Goal: Task Accomplishment & Management: Manage account settings

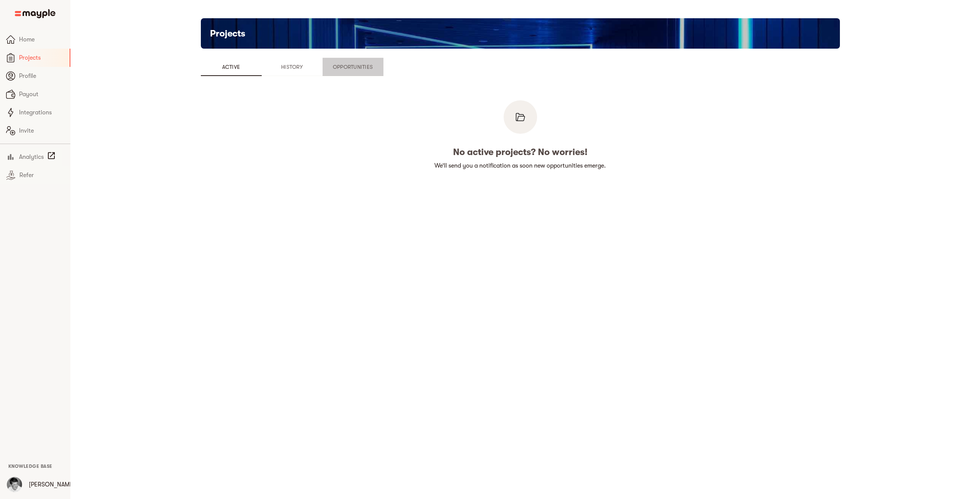
click at [349, 61] on button "Opportunities" at bounding box center [353, 67] width 61 height 18
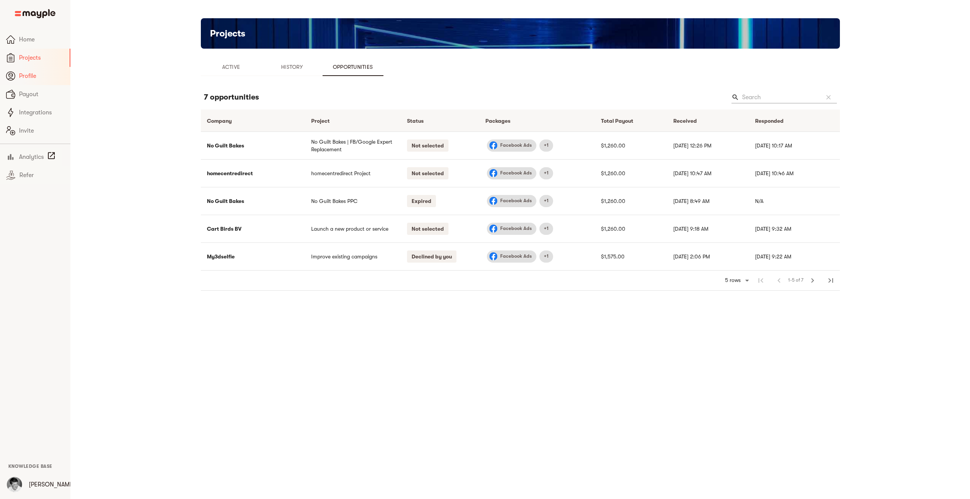
click at [23, 77] on span "Profile" at bounding box center [41, 76] width 45 height 9
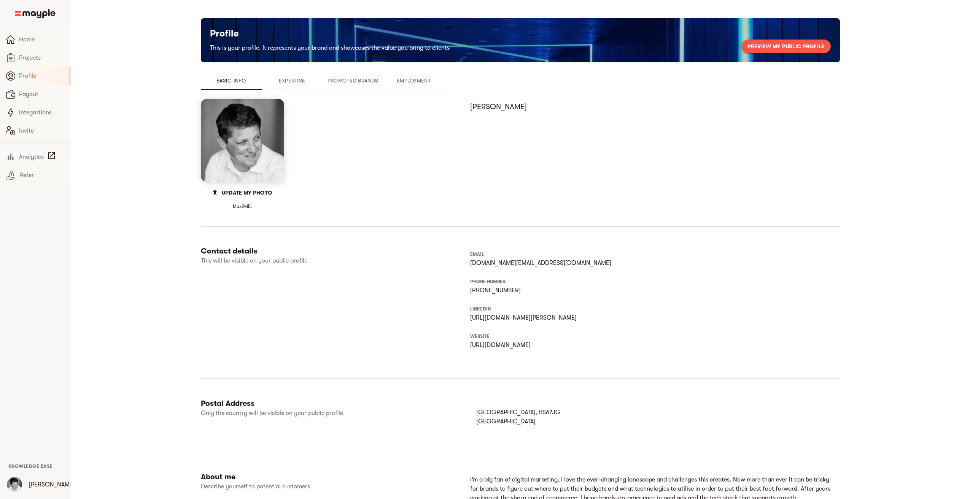
click at [410, 84] on span "Employment" at bounding box center [414, 80] width 52 height 9
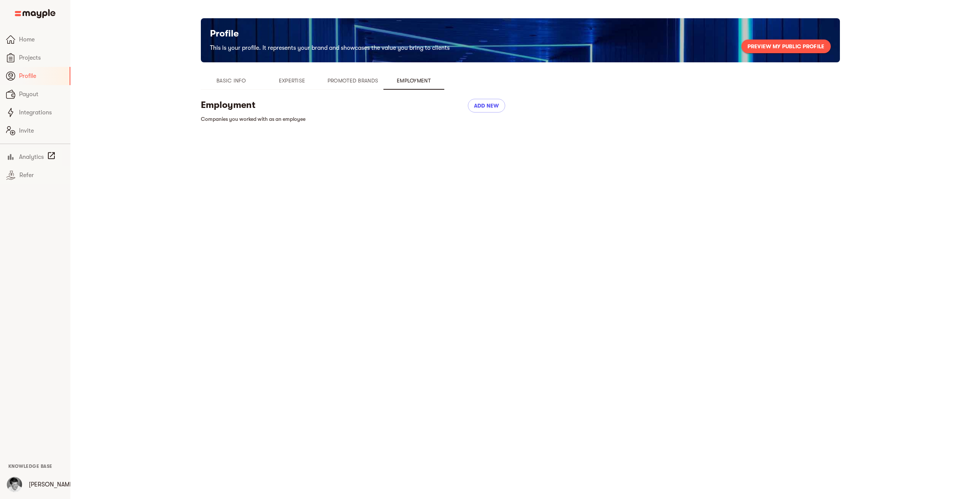
click at [378, 80] on span "Promoted Brands" at bounding box center [353, 80] width 52 height 9
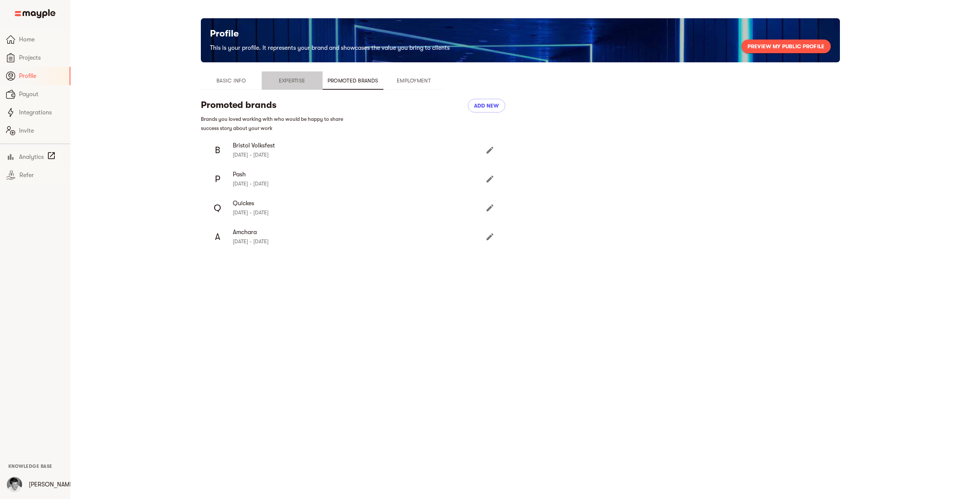
click at [307, 81] on span "Expertise" at bounding box center [292, 80] width 52 height 9
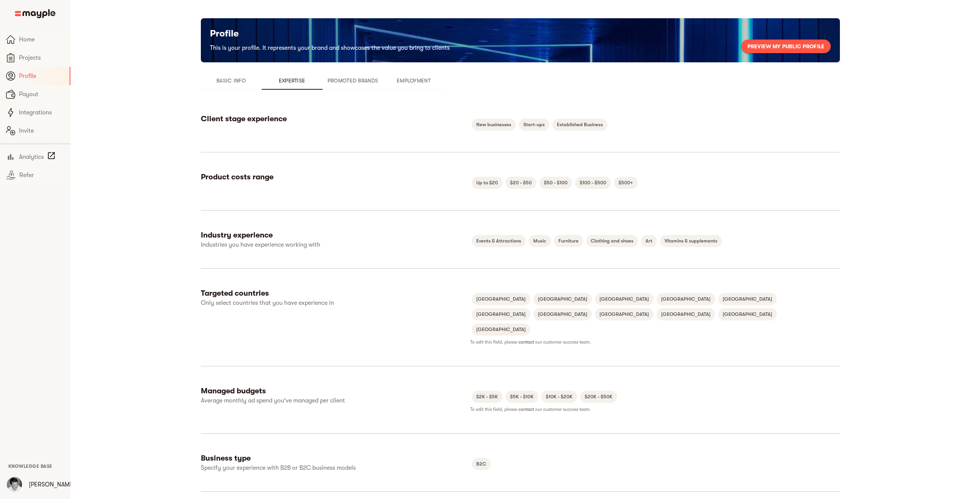
click at [227, 82] on span "Basic Info" at bounding box center [231, 80] width 52 height 9
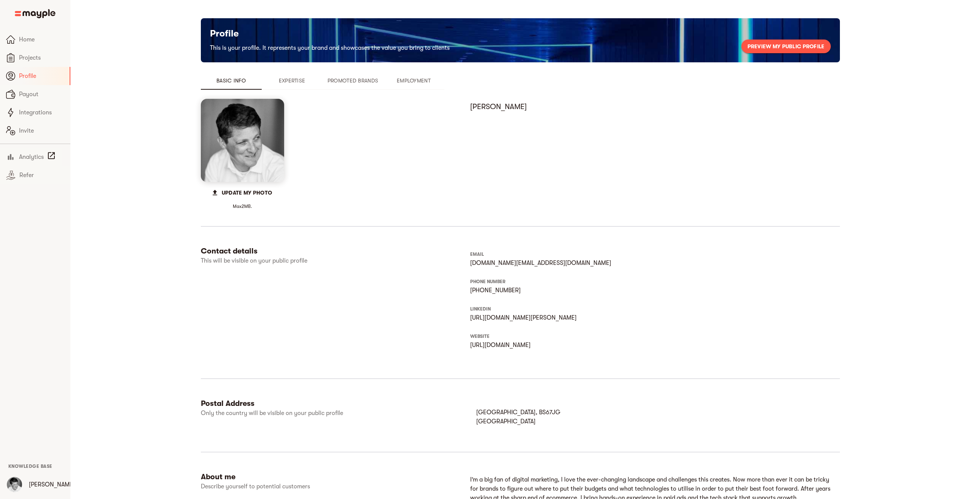
click at [196, 197] on div "Profile This is your profile. It represents your brand and showcases the value …" at bounding box center [520, 328] width 730 height 620
click at [27, 41] on span "Home" at bounding box center [41, 39] width 45 height 9
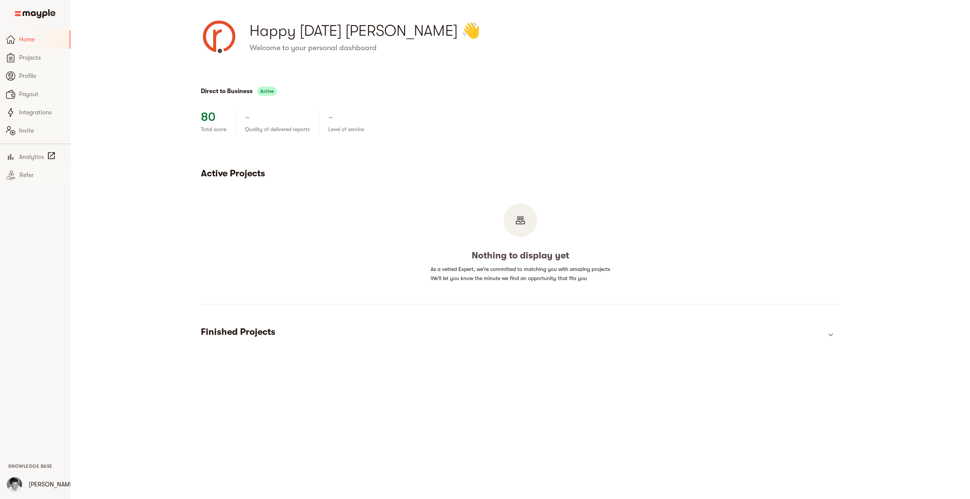
click at [138, 127] on div "Direct to Business Active 80 Total score - Quality of delivered reports - Level…" at bounding box center [520, 216] width 900 height 323
